Goal: Task Accomplishment & Management: Use online tool/utility

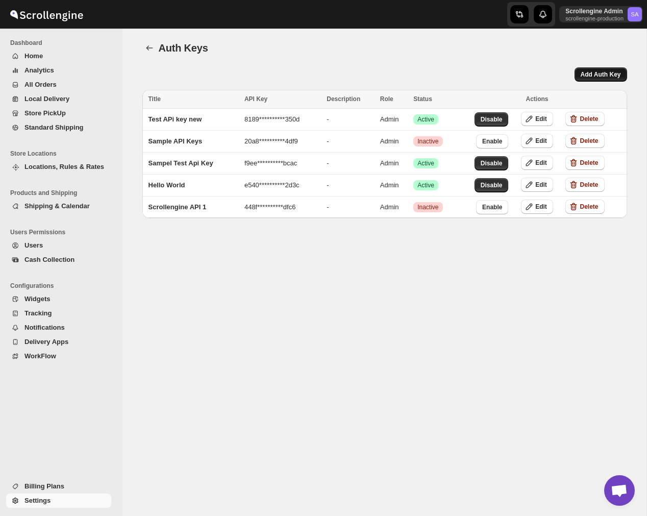
click at [609, 70] on button "Add Auth Key" at bounding box center [601, 74] width 53 height 14
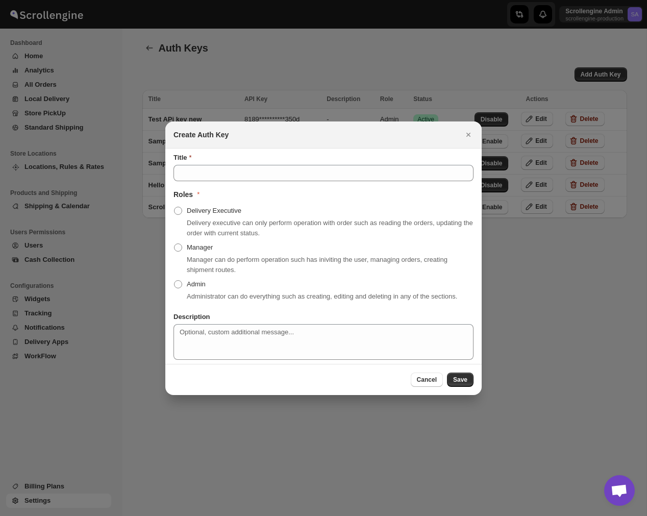
click at [272, 176] on div "Title Roles * Delivery Executive Delivery executive can only perform operation …" at bounding box center [324, 256] width 300 height 207
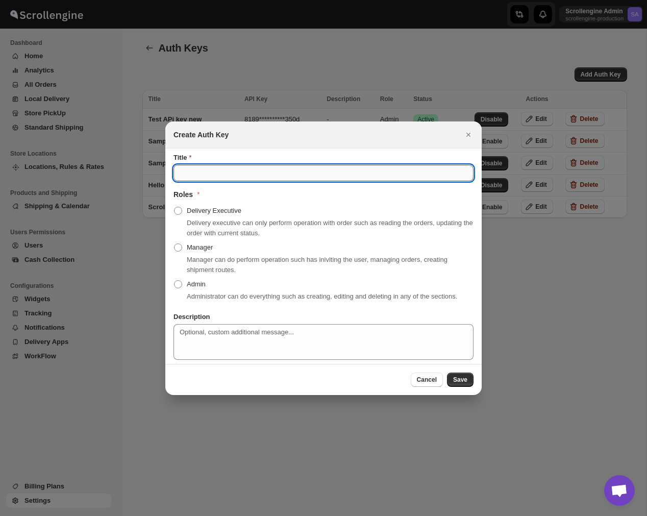
click at [272, 165] on input "Title" at bounding box center [324, 173] width 300 height 16
type input "asdadasdas"
click at [197, 280] on span "Admin" at bounding box center [196, 284] width 19 height 8
click at [175, 280] on input "Admin" at bounding box center [174, 280] width 1 height 1
radio input "true"
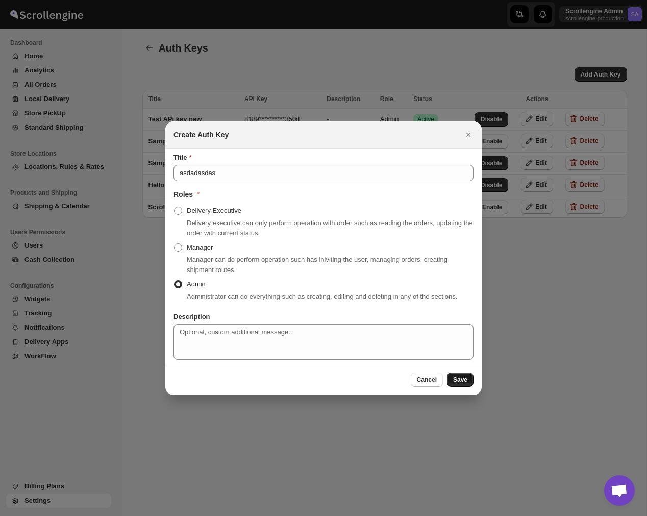
click at [459, 381] on span "Save" at bounding box center [460, 380] width 14 height 8
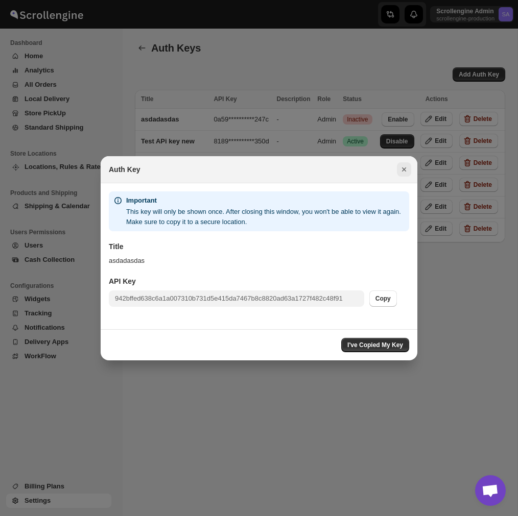
click at [402, 164] on icon "Close" at bounding box center [404, 169] width 10 height 10
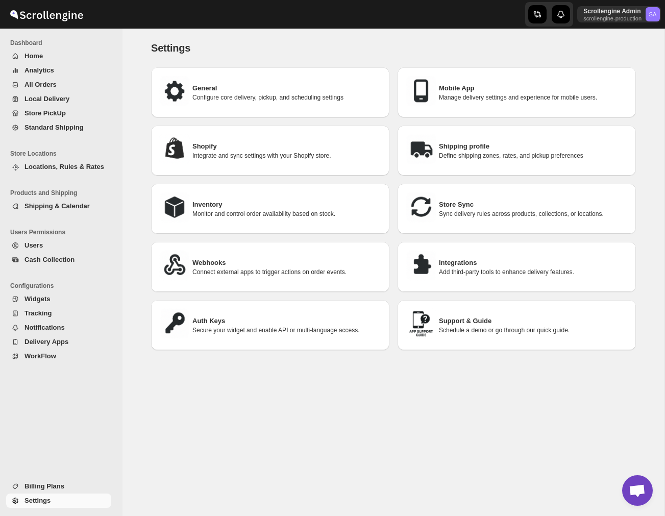
click at [290, 320] on h3 "Auth Keys" at bounding box center [286, 321] width 189 height 10
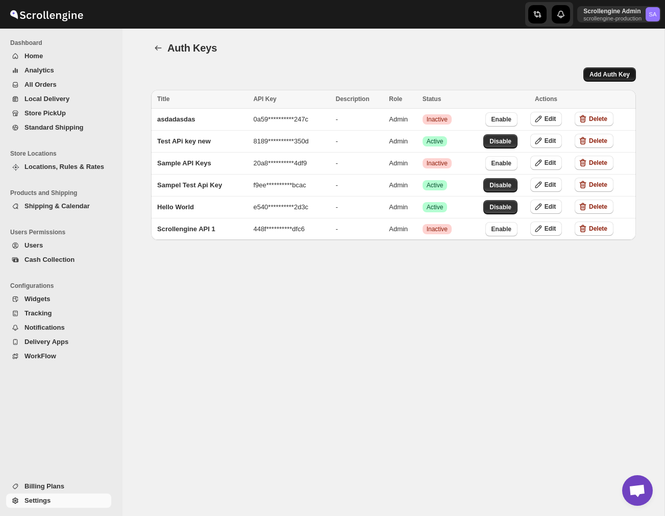
click at [517, 76] on span "Add Auth Key" at bounding box center [610, 74] width 40 height 8
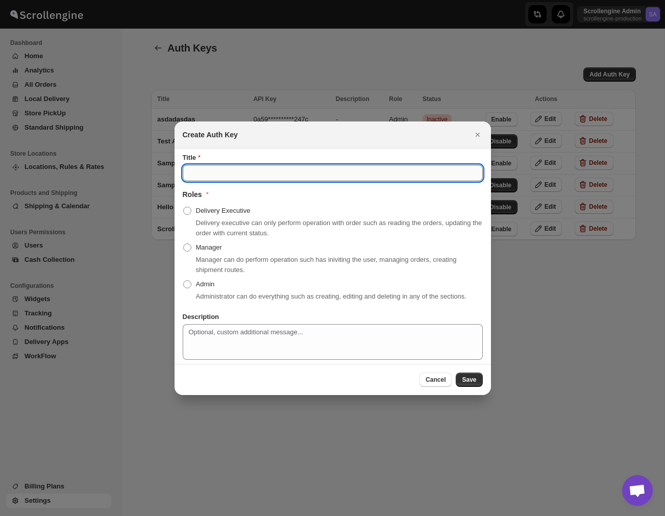
click at [281, 170] on input "Title" at bounding box center [333, 173] width 300 height 16
type input "Testsadsda"
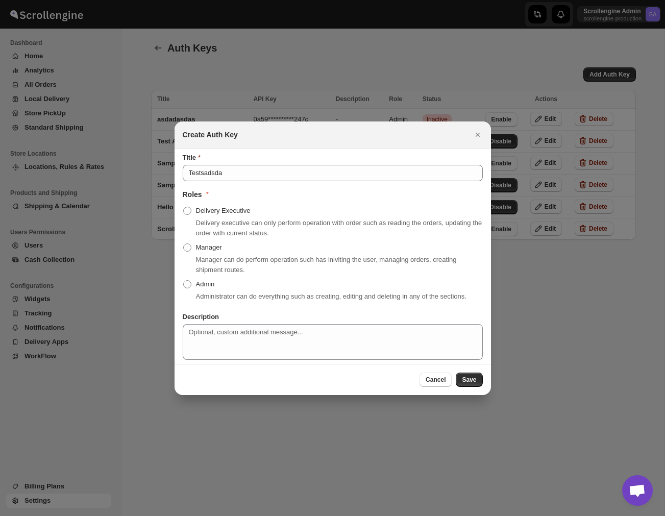
click at [203, 268] on span "Manager can do perform operation such has iniviting the user, managing orders, …" at bounding box center [326, 265] width 261 height 18
click at [203, 280] on span "Admin" at bounding box center [205, 284] width 19 height 8
click at [184, 280] on input "Admin" at bounding box center [183, 280] width 1 height 1
radio input "true"
click at [295, 343] on textarea "Description" at bounding box center [333, 342] width 300 height 36
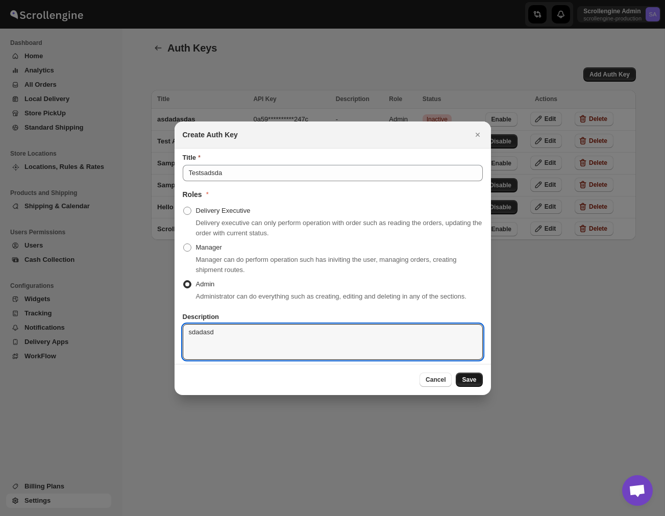
type textarea "sdadasd"
click at [472, 384] on span "Save" at bounding box center [469, 380] width 14 height 8
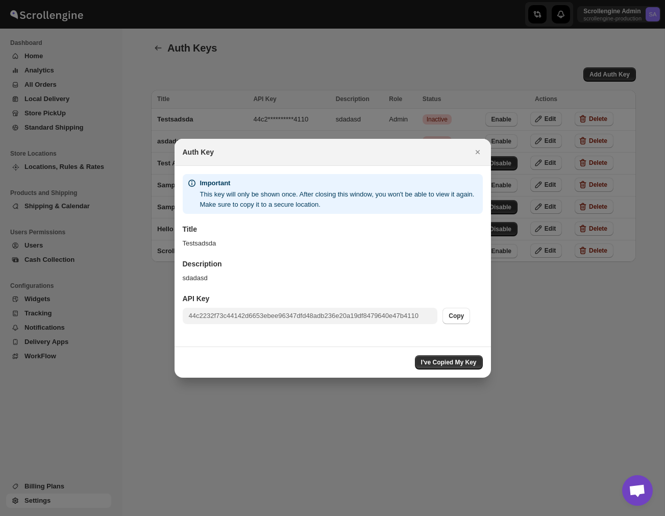
click at [473, 141] on div "Auth Key" at bounding box center [333, 152] width 317 height 27
click at [476, 151] on icon "Close" at bounding box center [478, 152] width 10 height 10
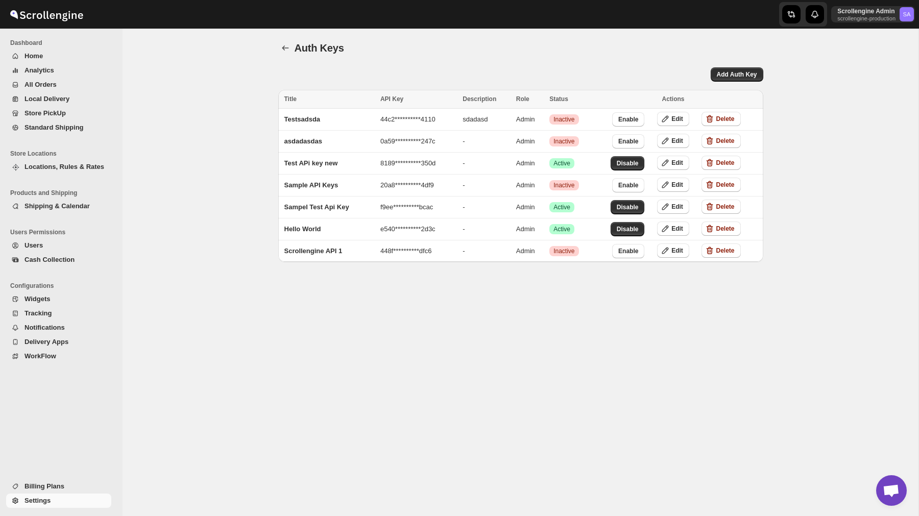
click at [517, 348] on div "**********" at bounding box center [521, 273] width 796 height 488
click at [47, 72] on span "Analytics" at bounding box center [40, 70] width 30 height 8
